Goal: Information Seeking & Learning: Learn about a topic

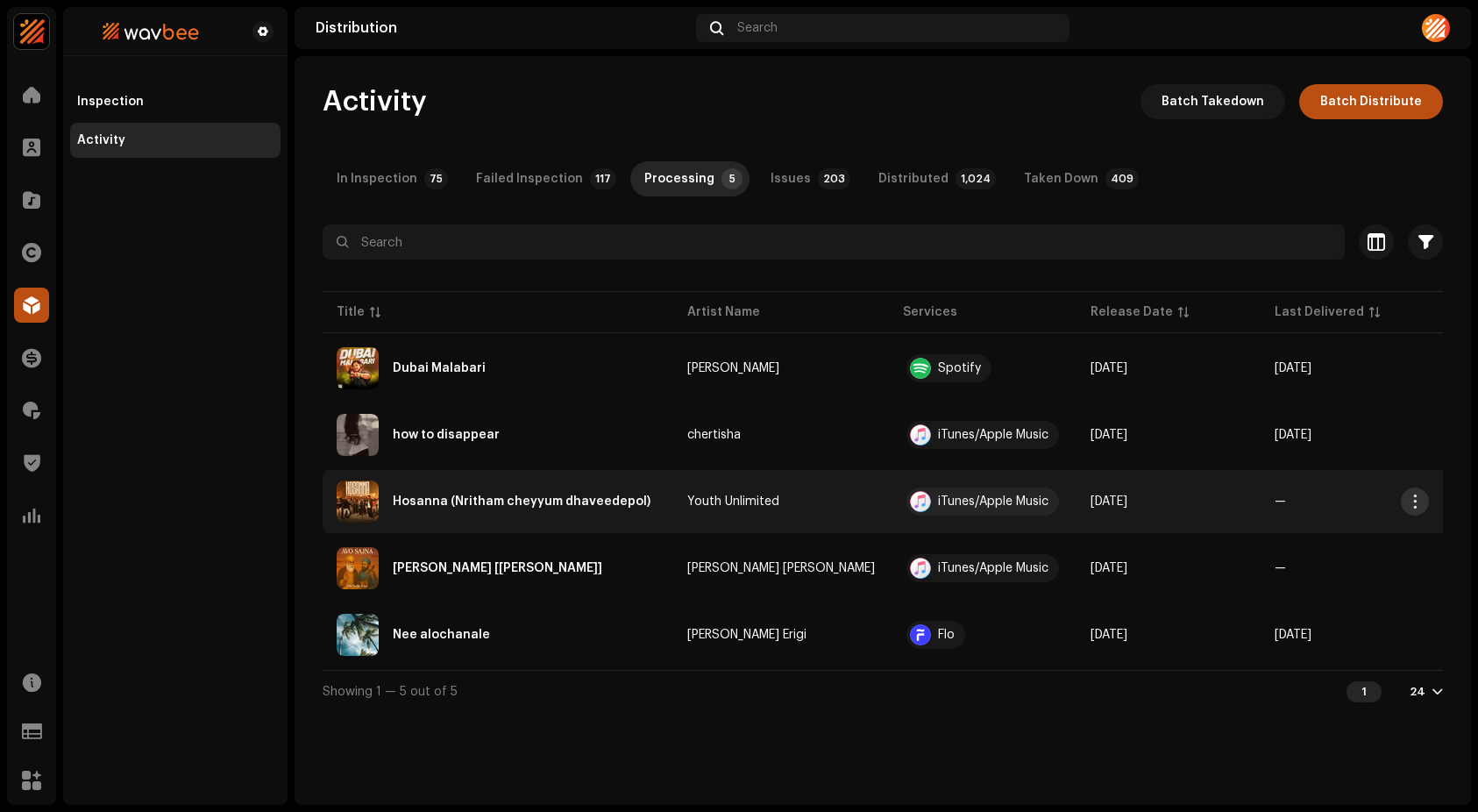
click at [1423, 503] on button "button" at bounding box center [1414, 501] width 28 height 28
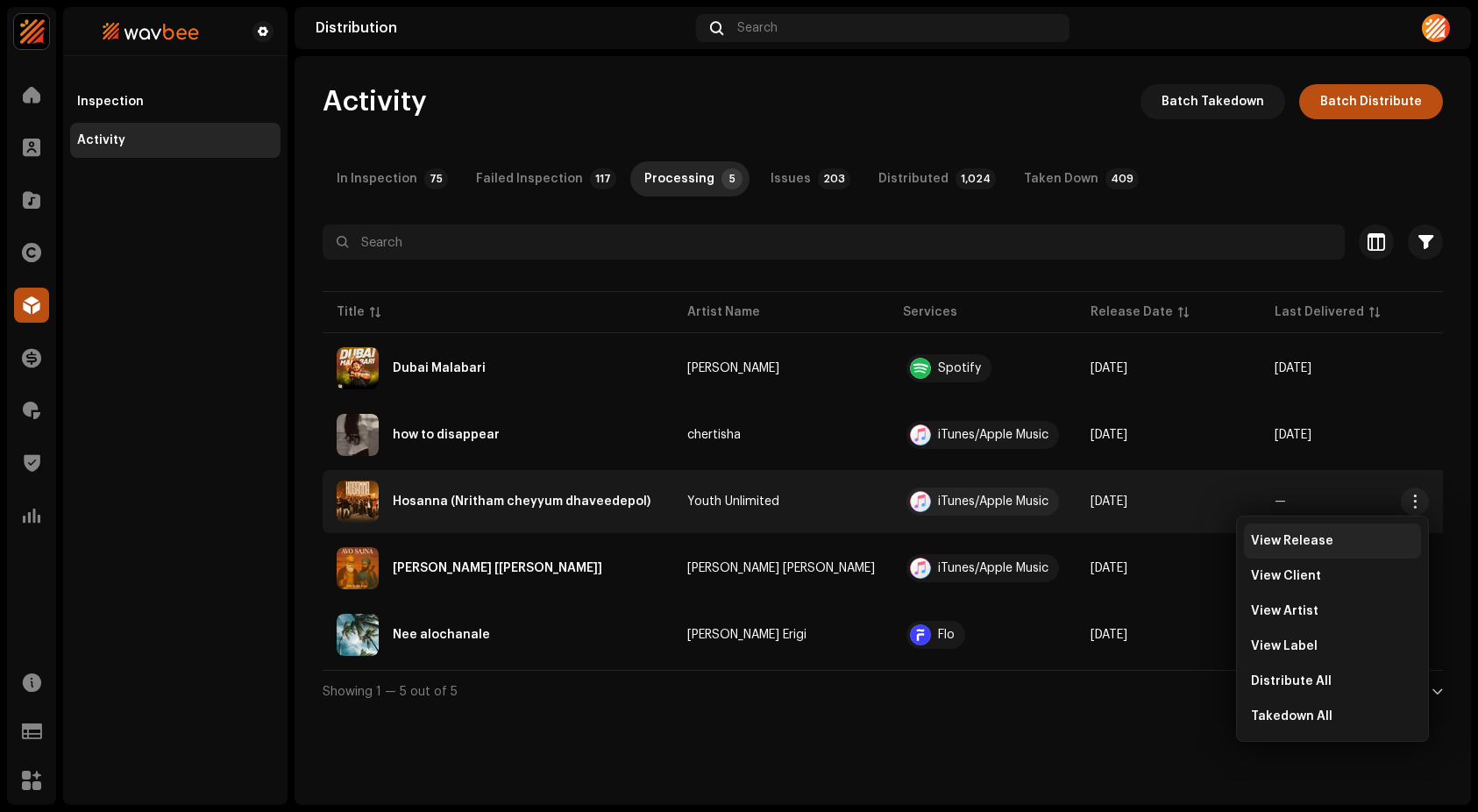
click at [1295, 544] on span "View Release" at bounding box center [1291, 540] width 82 height 14
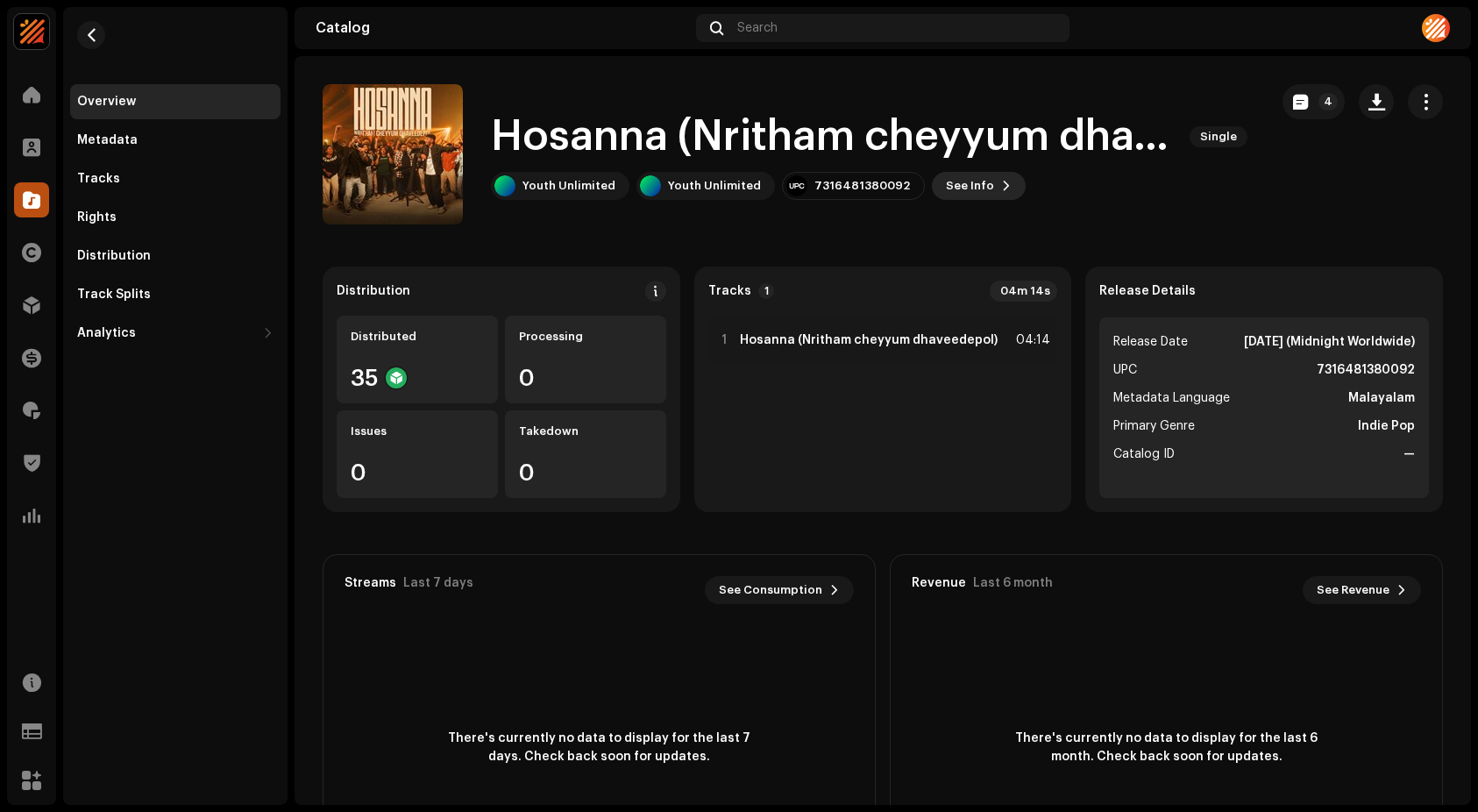
click at [965, 179] on span "See Info" at bounding box center [970, 186] width 48 height 35
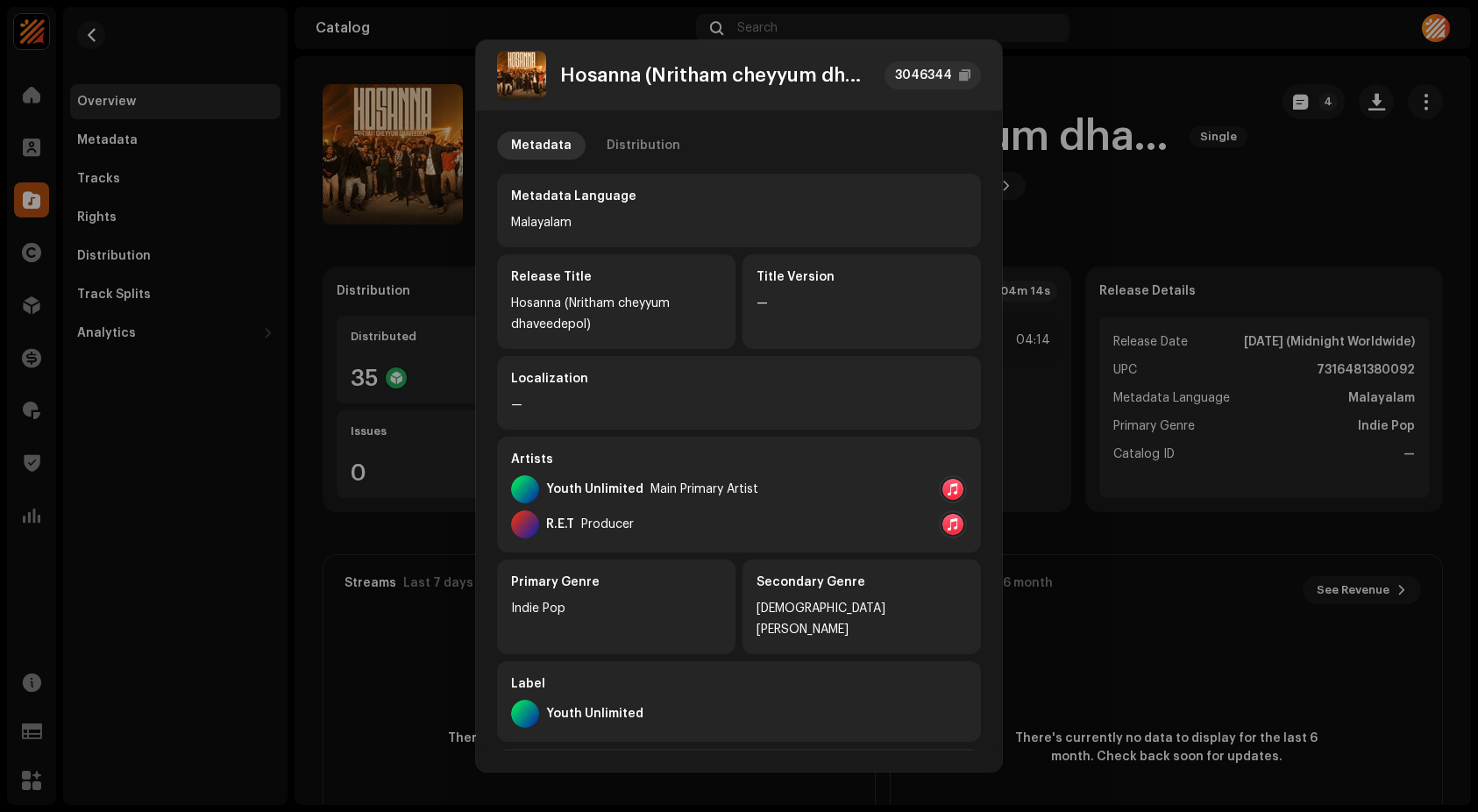
click at [946, 491] on div at bounding box center [952, 489] width 21 height 21
click at [986, 516] on div "Apple Music" at bounding box center [1005, 528] width 111 height 28
click at [751, 321] on div "Title Version —" at bounding box center [862, 301] width 238 height 94
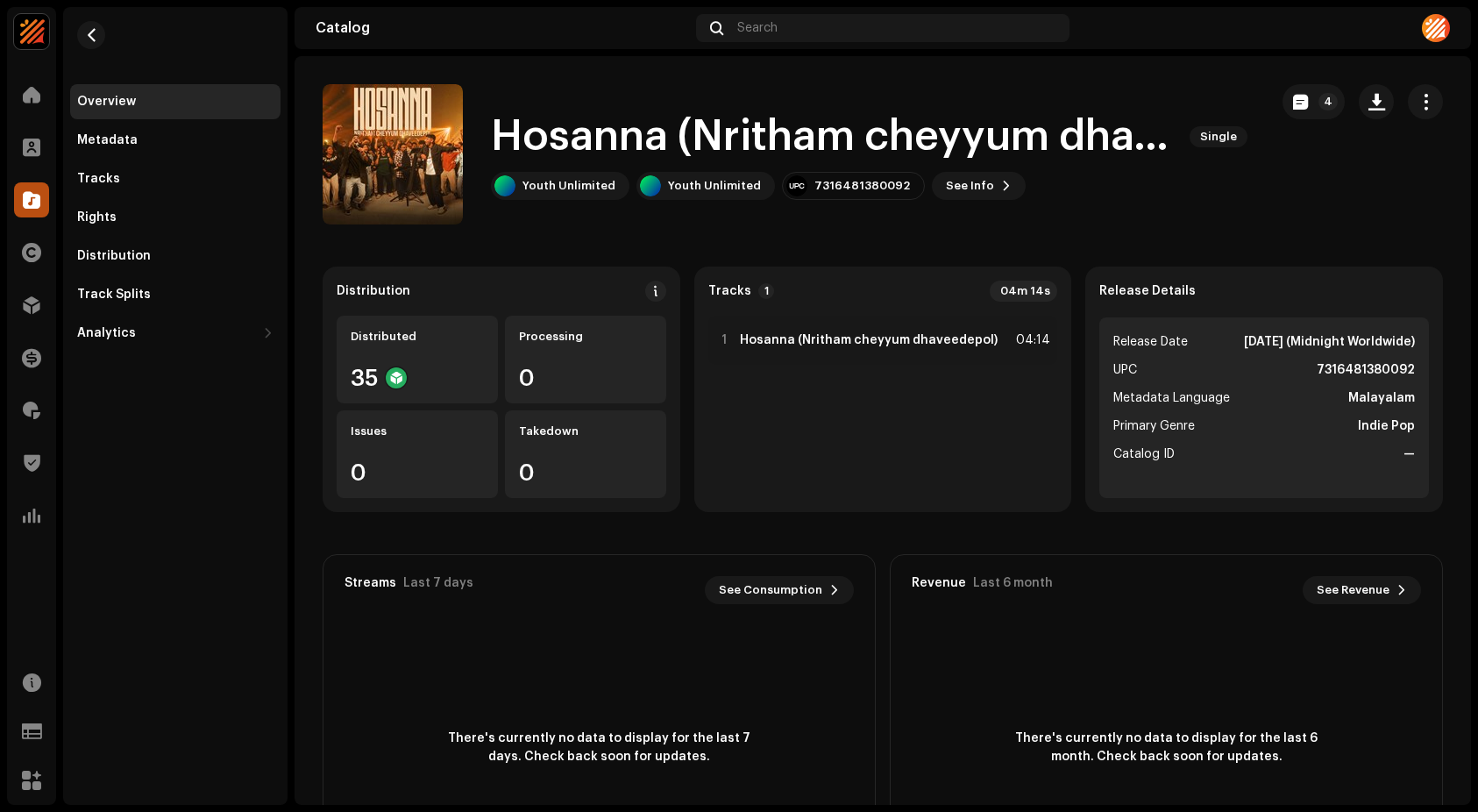
click at [1063, 241] on div "Hosanna (Nritham cheyyum dhaveedepol) 3046344 Metadata Distribution Metadata La…" at bounding box center [739, 406] width 1478 height 812
drag, startPoint x: 493, startPoint y: 134, endPoint x: 667, endPoint y: 143, distance: 174.2
click at [667, 143] on h1 "Hosanna (Nritham cheyyum dhaveedepol)" at bounding box center [832, 137] width 684 height 56
click at [1417, 105] on span "button" at bounding box center [1425, 101] width 17 height 14
